Goal: Task Accomplishment & Management: Use online tool/utility

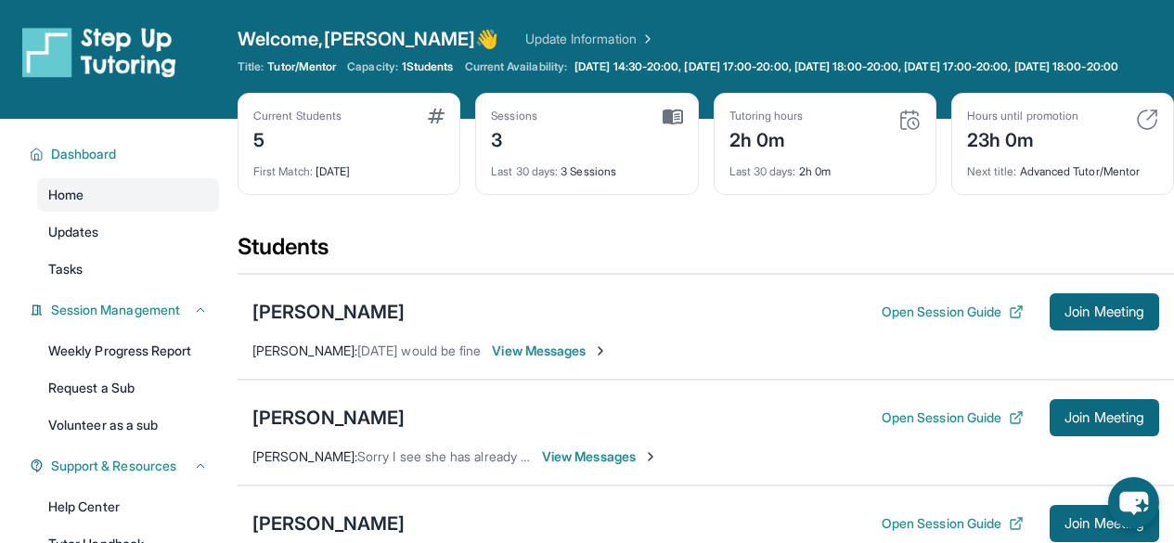
scroll to position [449, 0]
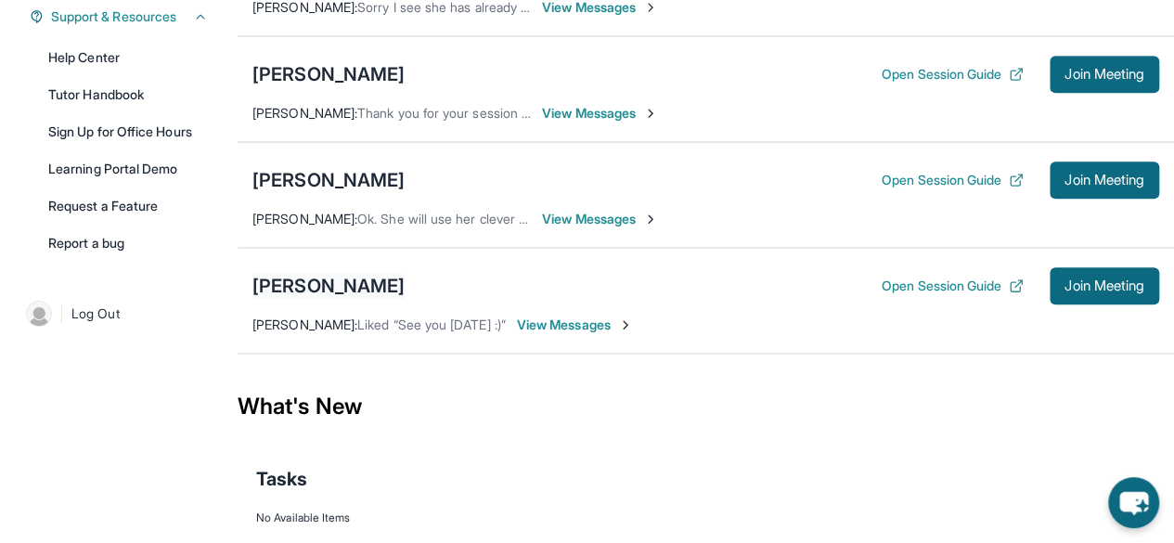
click at [348, 292] on div "[PERSON_NAME]" at bounding box center [328, 286] width 152 height 26
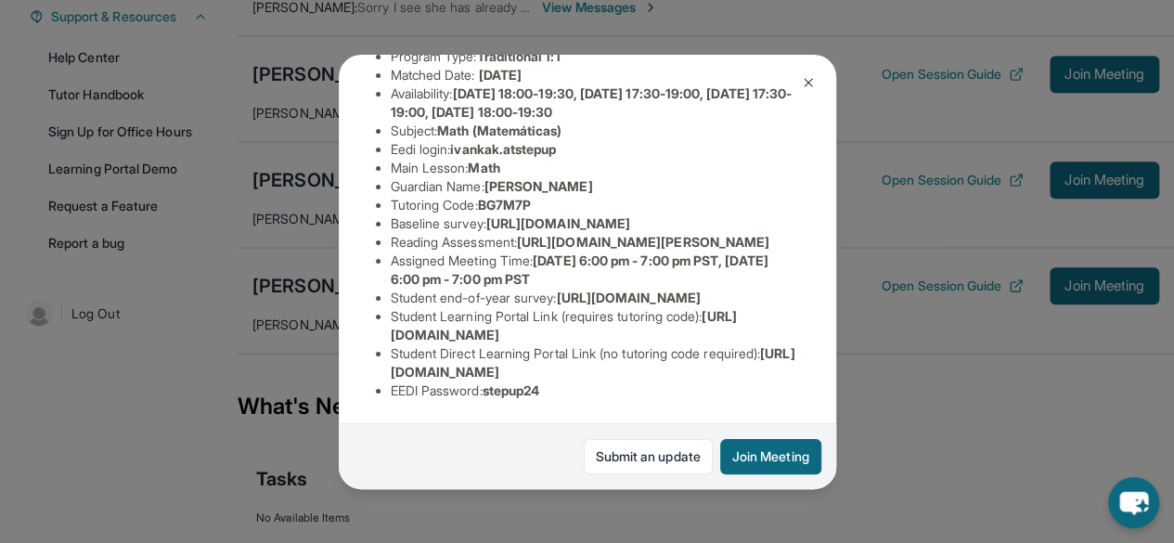
scroll to position [364, 0]
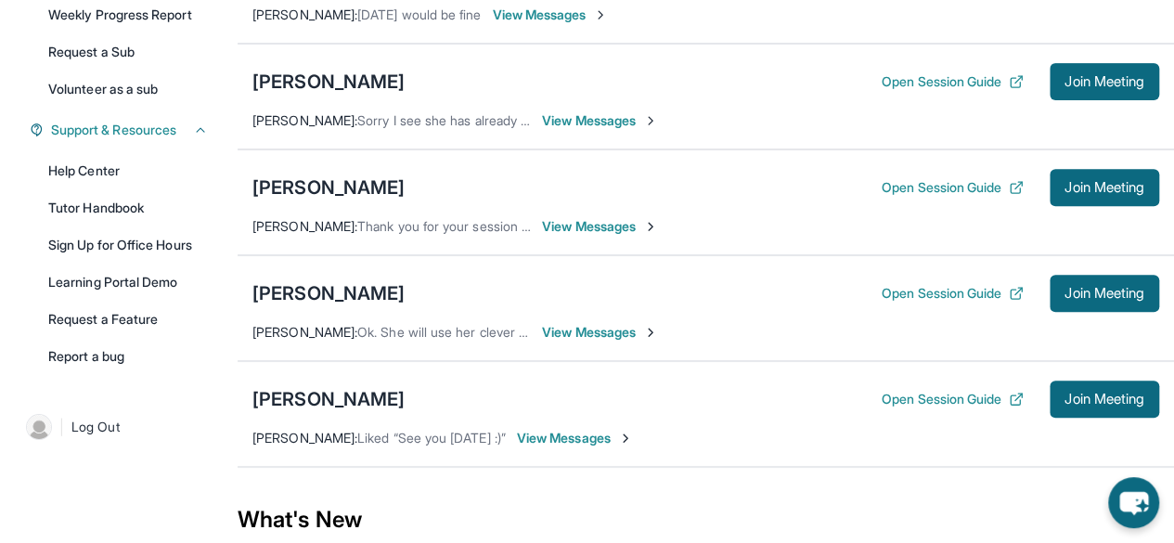
scroll to position [338, 0]
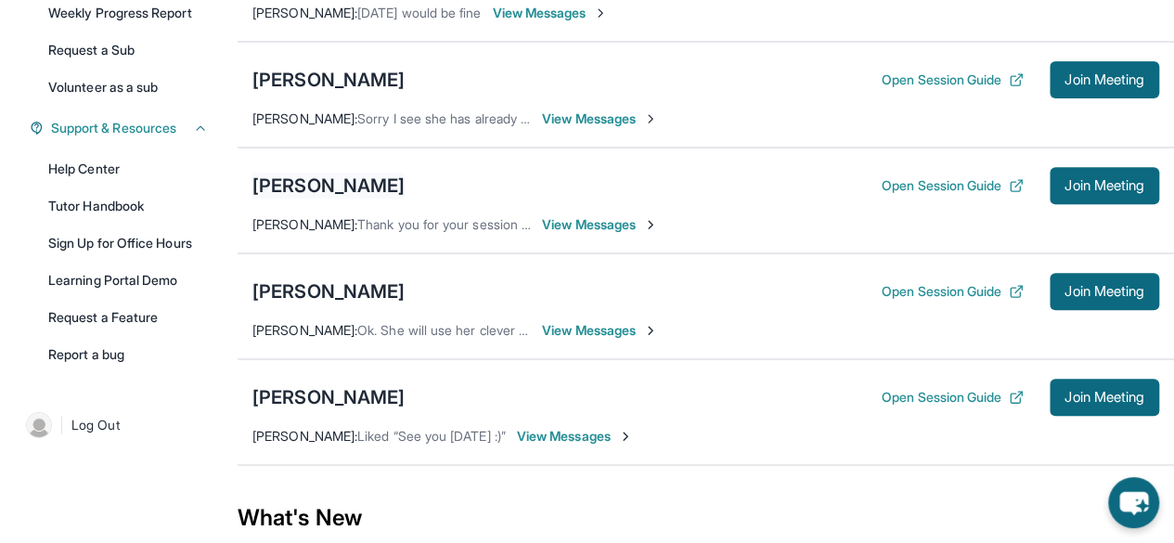
click at [321, 198] on div "[PERSON_NAME]" at bounding box center [328, 186] width 152 height 26
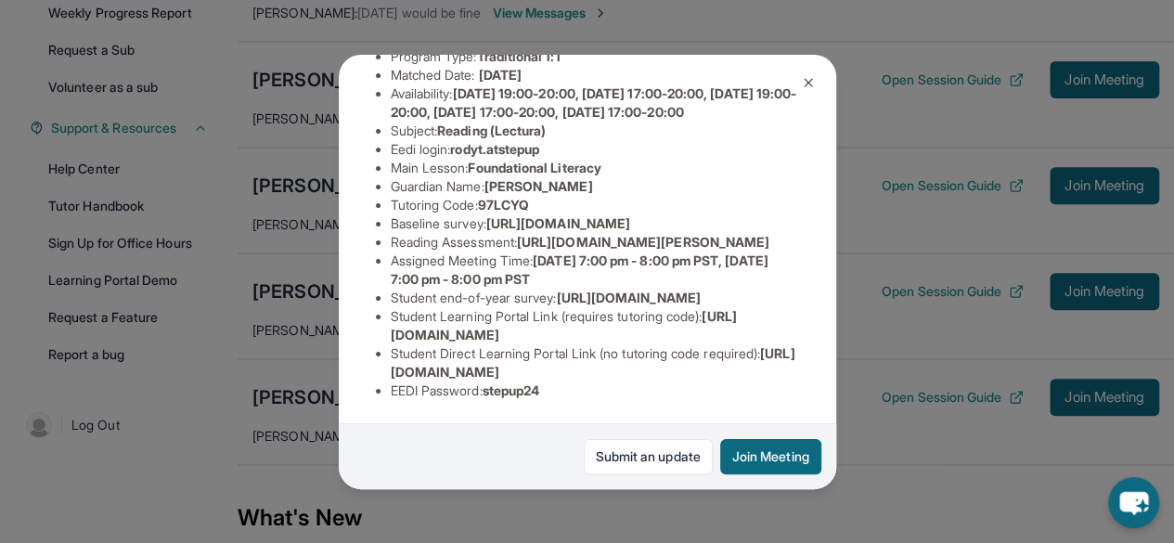
scroll to position [415, 0]
click at [757, 448] on button "Join Meeting" at bounding box center [770, 456] width 101 height 35
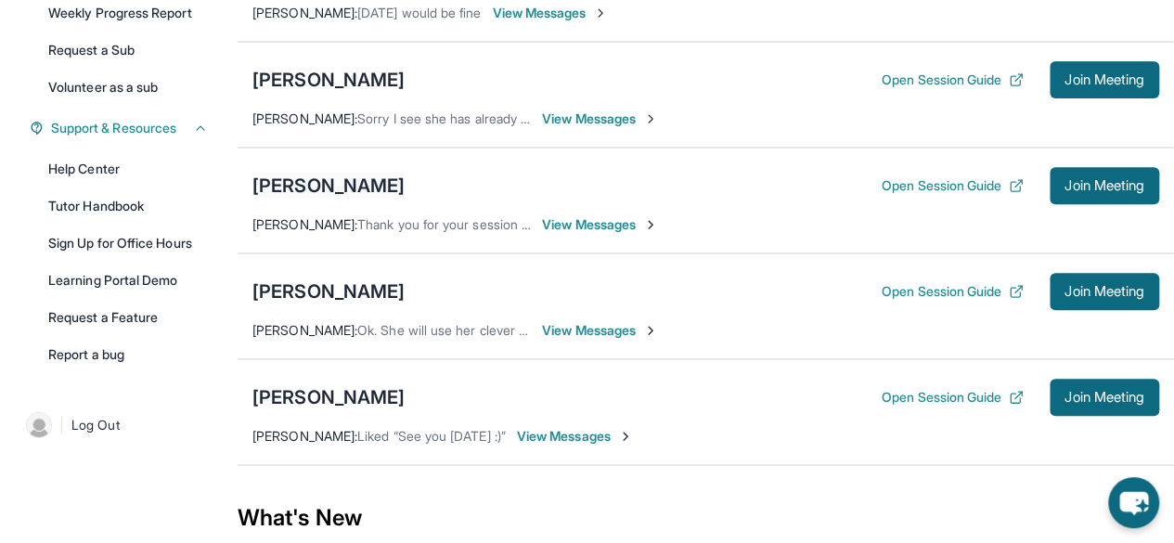
click at [319, 199] on div "[PERSON_NAME]" at bounding box center [328, 186] width 152 height 26
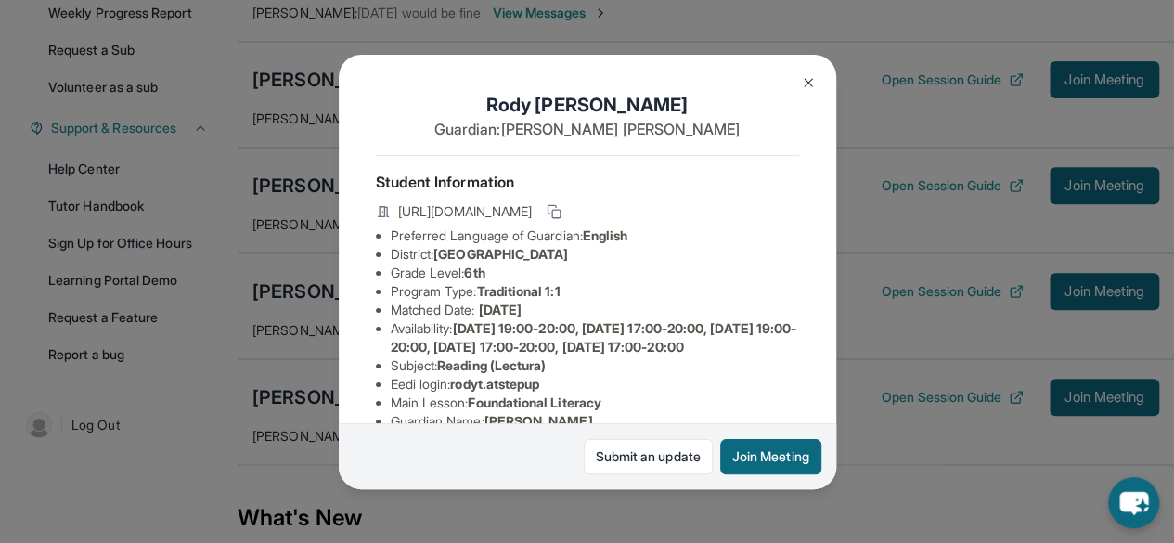
scroll to position [449, 0]
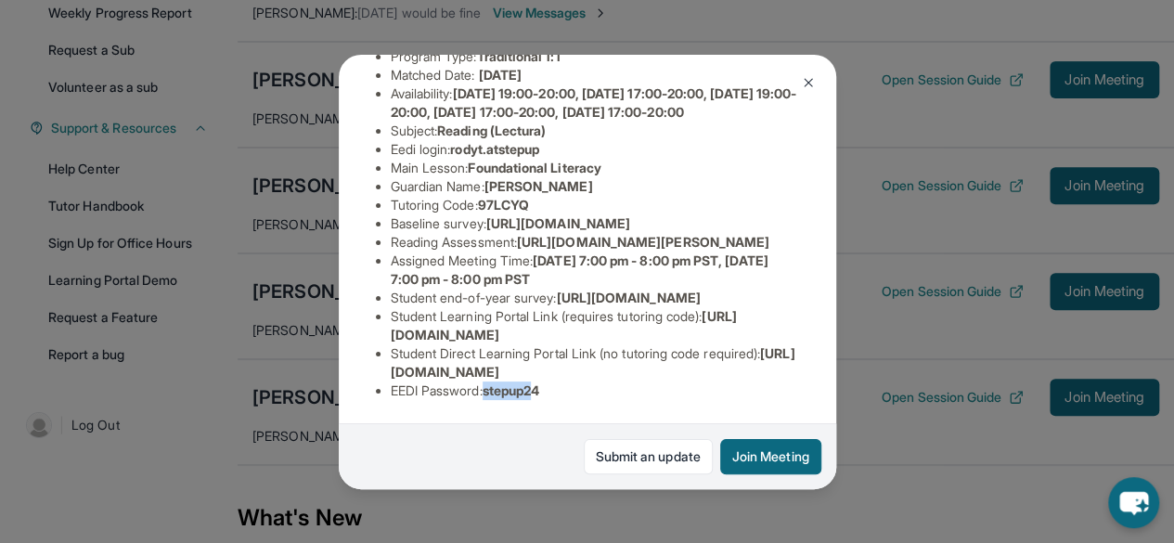
drag, startPoint x: 488, startPoint y: 372, endPoint x: 547, endPoint y: 380, distance: 59.1
click at [547, 381] on li "EEDI Password : stepup24" at bounding box center [595, 390] width 408 height 19
click at [540, 382] on span "stepup24" at bounding box center [512, 390] width 58 height 16
drag, startPoint x: 492, startPoint y: 379, endPoint x: 559, endPoint y: 380, distance: 66.8
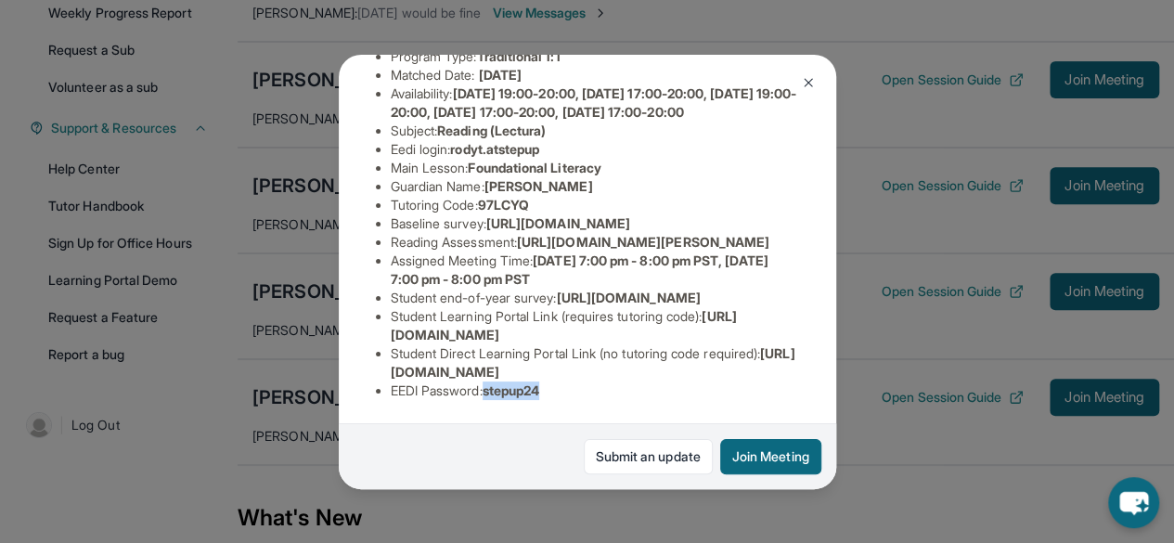
click at [559, 381] on li "EEDI Password : stepup24" at bounding box center [595, 390] width 408 height 19
copy span "stepup24"
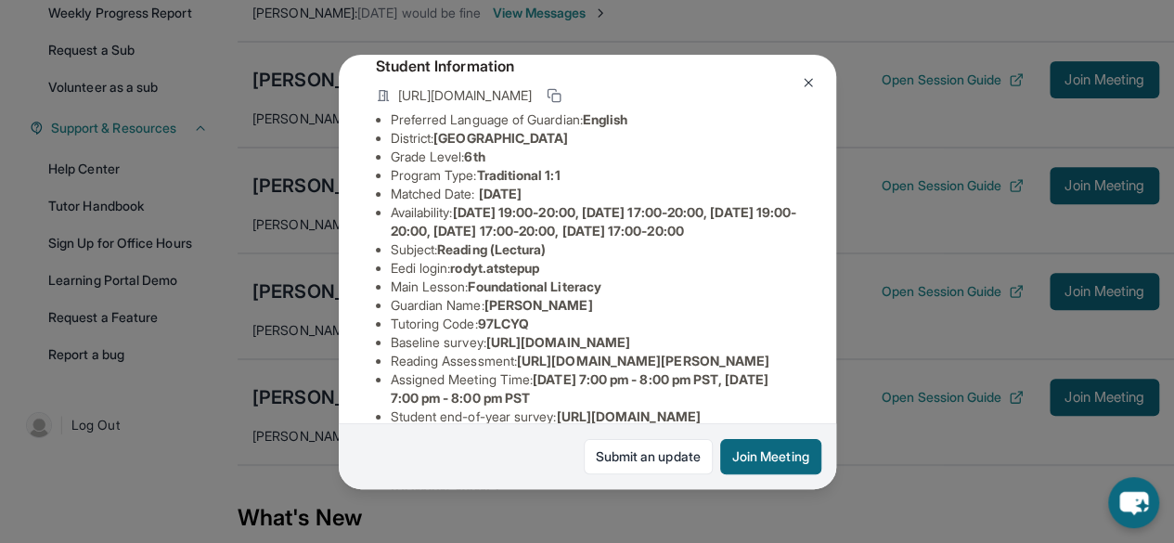
scroll to position [117, 0]
drag, startPoint x: 458, startPoint y: 299, endPoint x: 555, endPoint y: 299, distance: 96.5
click at [555, 277] on li "Eedi login : rodyt.atstepup" at bounding box center [595, 267] width 408 height 19
copy span "rodyt.atstepup"
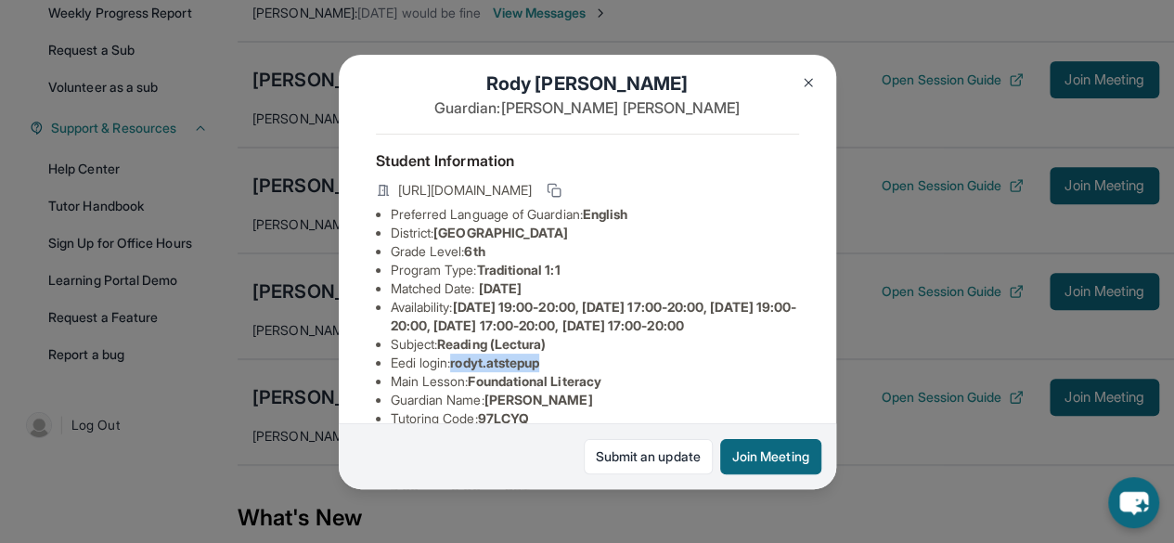
scroll to position [22, 0]
click at [463, 369] on span "rodyt.atstepup" at bounding box center [494, 362] width 89 height 16
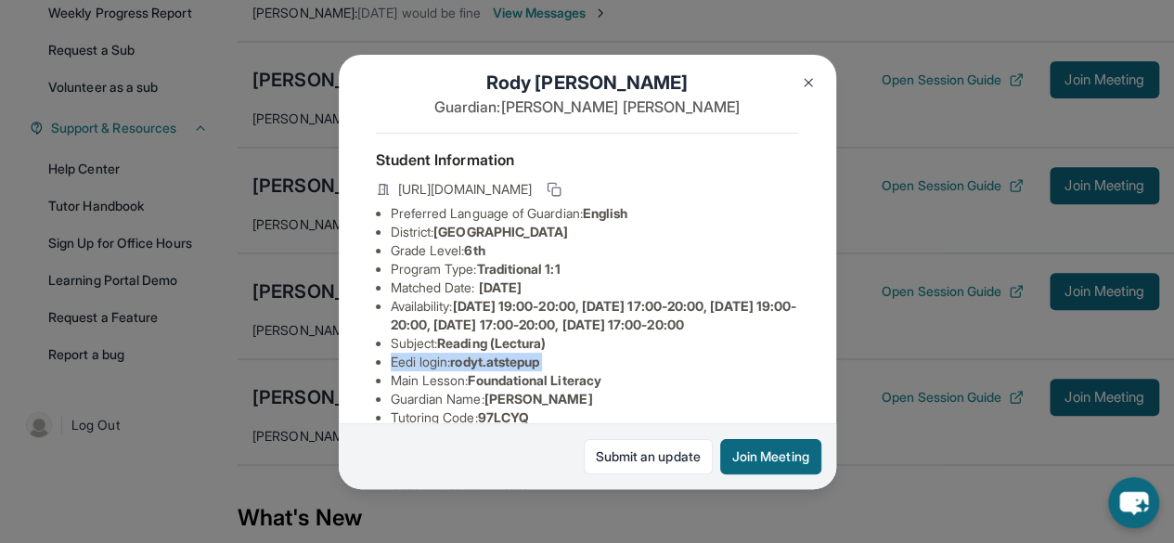
click at [463, 369] on span "rodyt.atstepup" at bounding box center [494, 362] width 89 height 16
click at [457, 371] on li "Eedi login : rodyt.atstepup" at bounding box center [595, 362] width 408 height 19
drag, startPoint x: 457, startPoint y: 394, endPoint x: 547, endPoint y: 391, distance: 90.1
click at [547, 371] on li "Eedi login : rodyt.atstepup" at bounding box center [595, 362] width 408 height 19
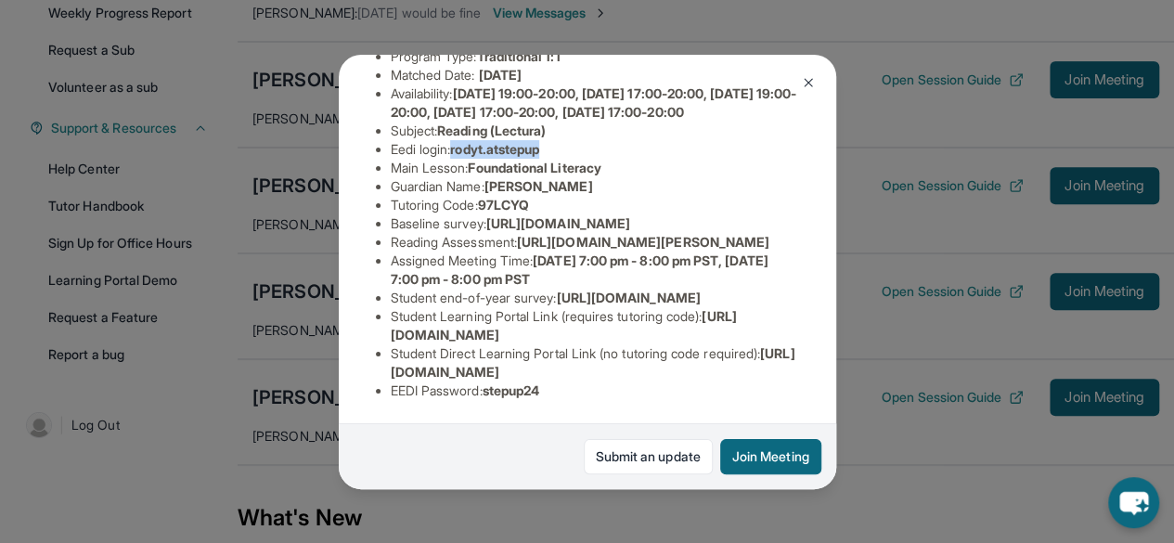
scroll to position [449, 0]
drag, startPoint x: 491, startPoint y: 380, endPoint x: 557, endPoint y: 378, distance: 65.9
click at [557, 381] on li "EEDI Password : stepup24" at bounding box center [595, 390] width 408 height 19
copy span "stepup24"
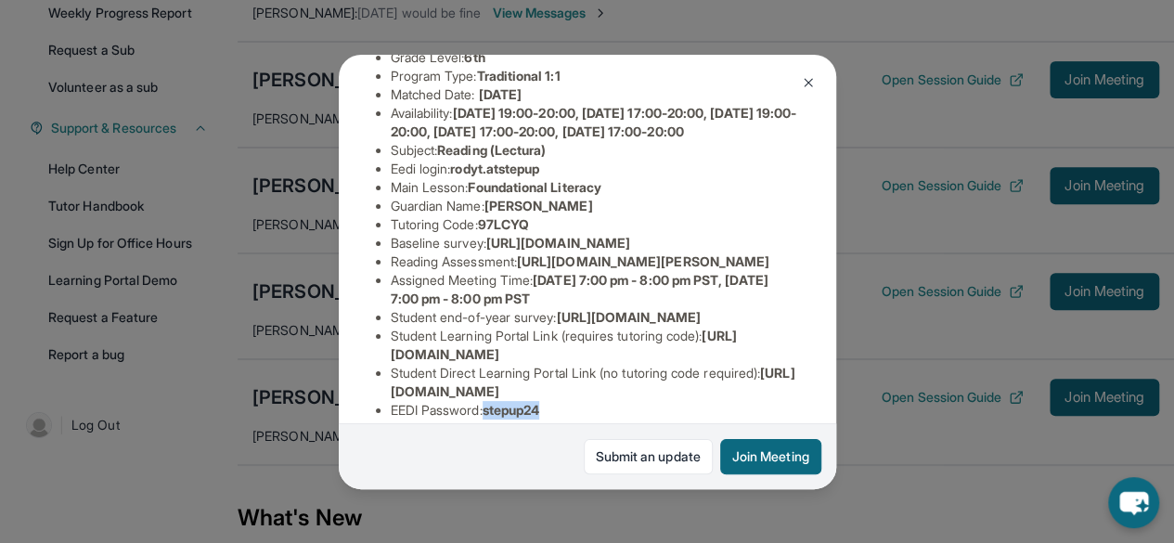
scroll to position [212, 0]
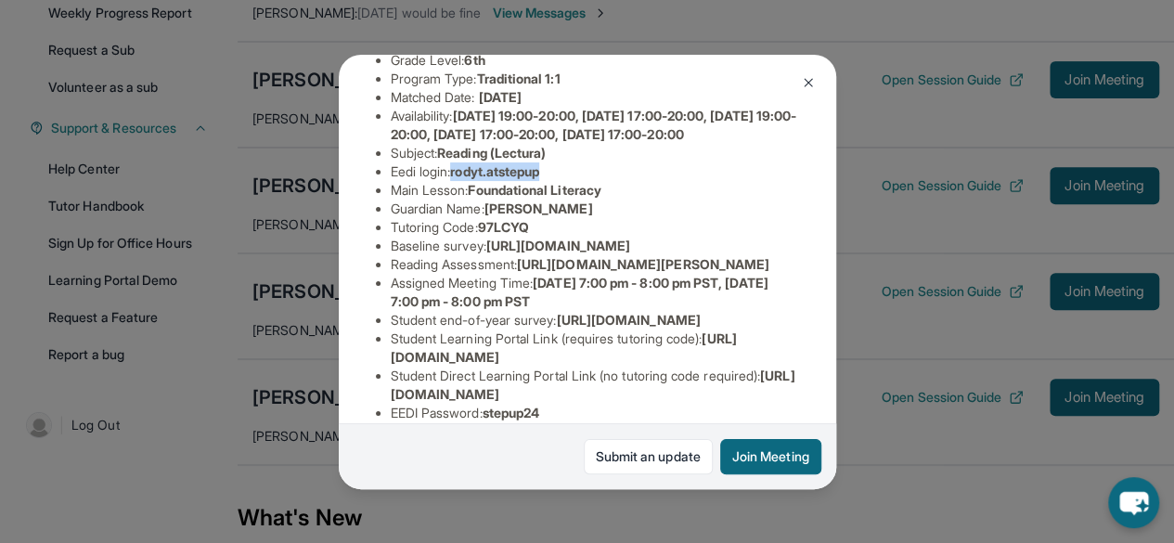
drag, startPoint x: 457, startPoint y: 203, endPoint x: 562, endPoint y: 203, distance: 105.8
click at [562, 181] on li "Eedi login : rodyt.atstepup" at bounding box center [595, 171] width 408 height 19
copy span "rodyt.atstepup"
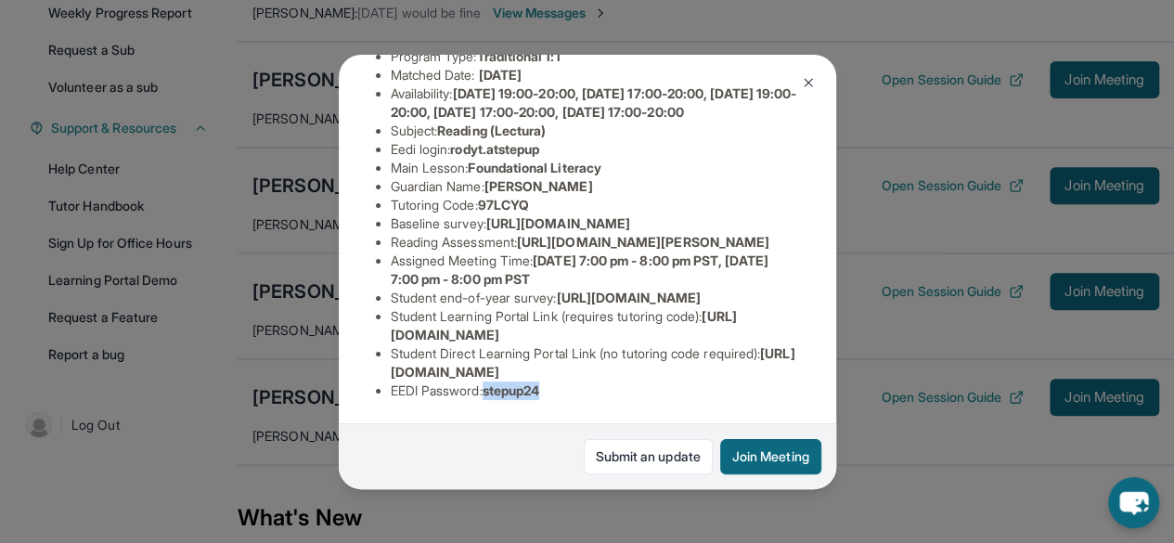
drag, startPoint x: 492, startPoint y: 376, endPoint x: 577, endPoint y: 380, distance: 85.4
click at [577, 381] on li "EEDI Password : stepup24" at bounding box center [595, 390] width 408 height 19
copy span "stepup24"
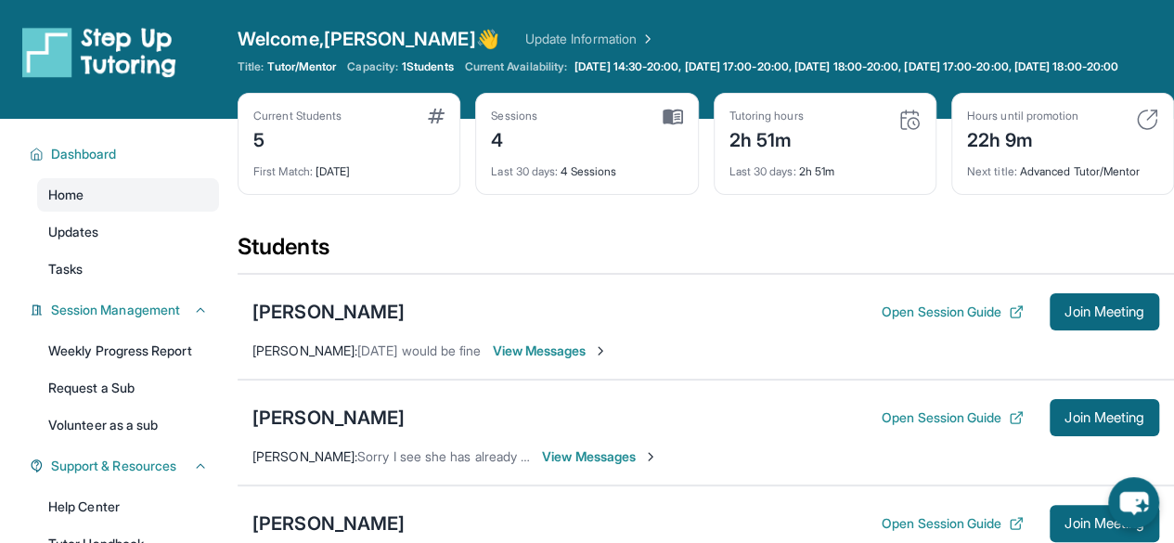
click at [875, 144] on div "Tutoring hours 2h 51m" at bounding box center [824, 131] width 191 height 45
